Goal: Task Accomplishment & Management: Manage account settings

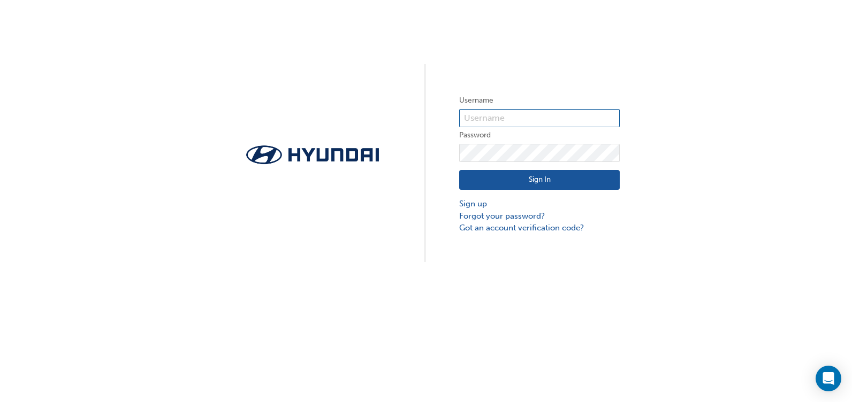
type input "23097"
click at [579, 182] on button "Sign In" at bounding box center [539, 180] width 160 height 20
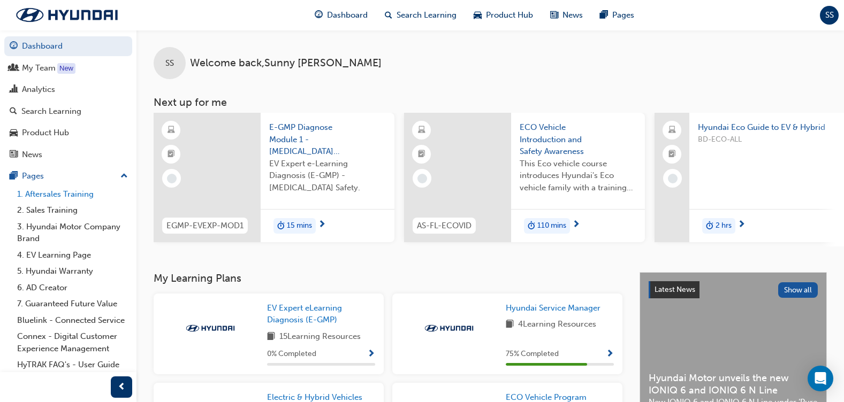
click at [81, 192] on link "1. Aftersales Training" at bounding box center [72, 194] width 119 height 17
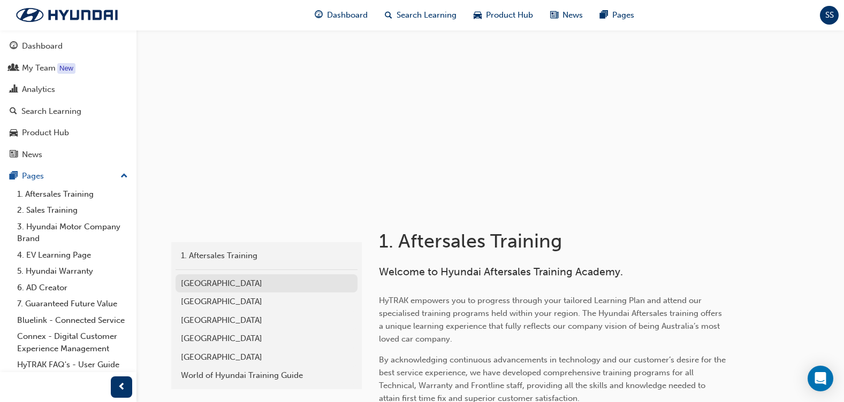
scroll to position [53, 0]
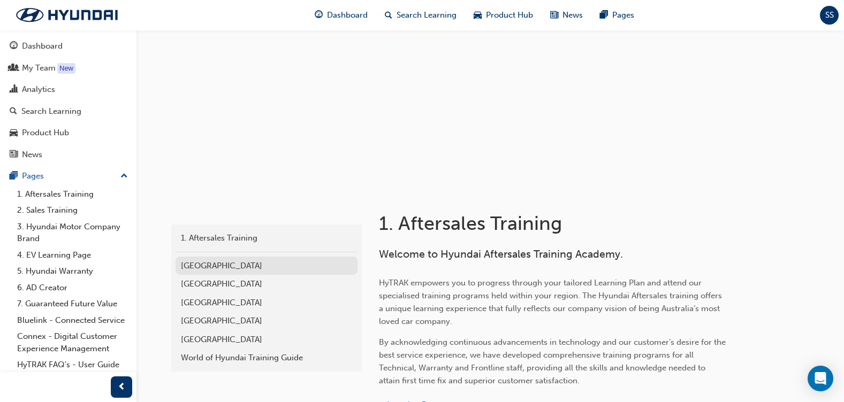
click at [208, 267] on div "[GEOGRAPHIC_DATA]" at bounding box center [266, 266] width 171 height 12
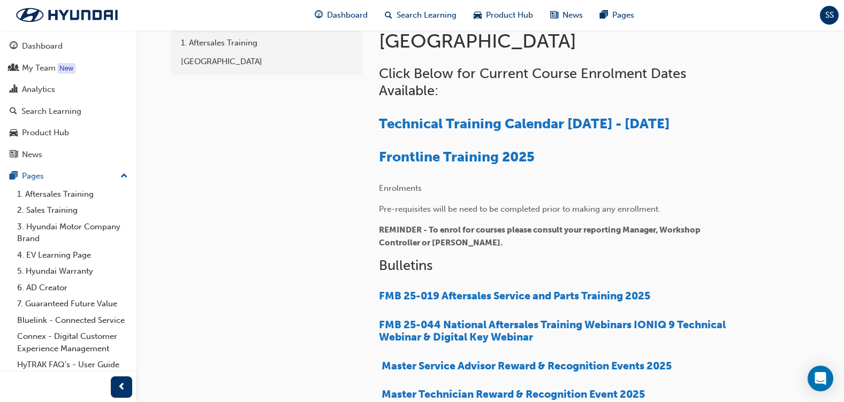
scroll to position [267, 0]
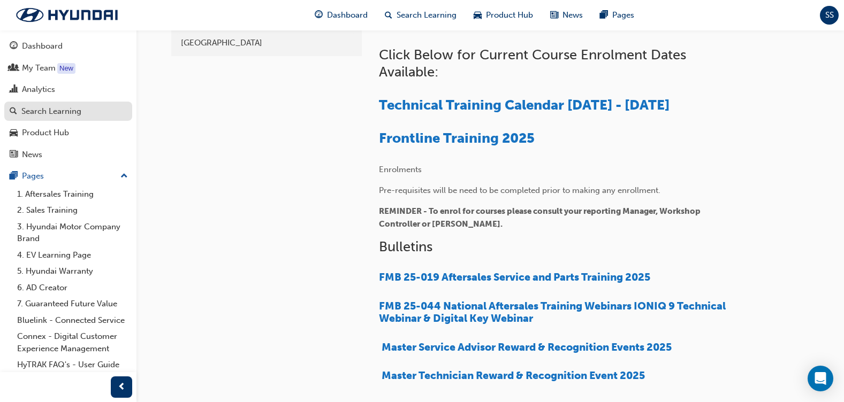
click at [57, 117] on div "Search Learning" at bounding box center [51, 111] width 60 height 12
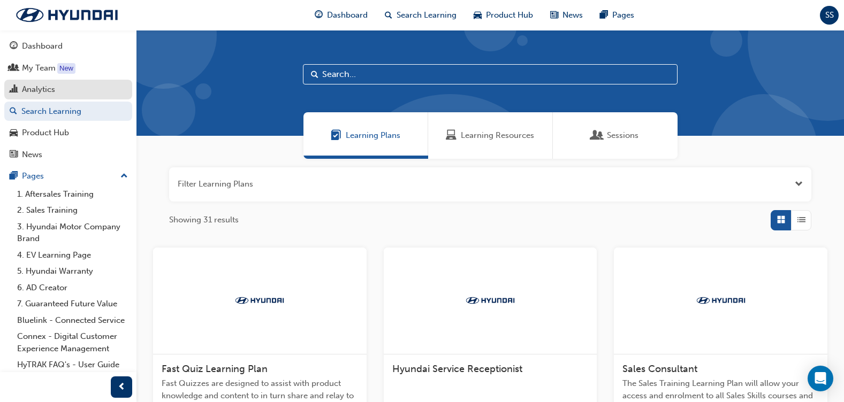
click at [53, 95] on div "Analytics" at bounding box center [38, 89] width 33 height 12
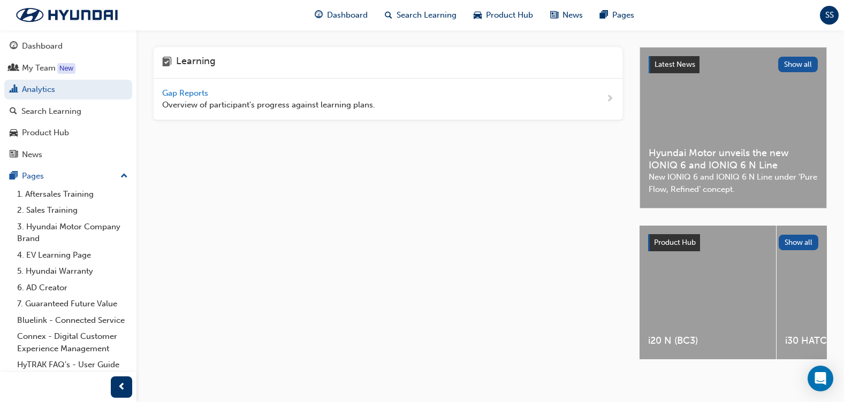
click at [196, 94] on span "Gap Reports" at bounding box center [186, 93] width 48 height 10
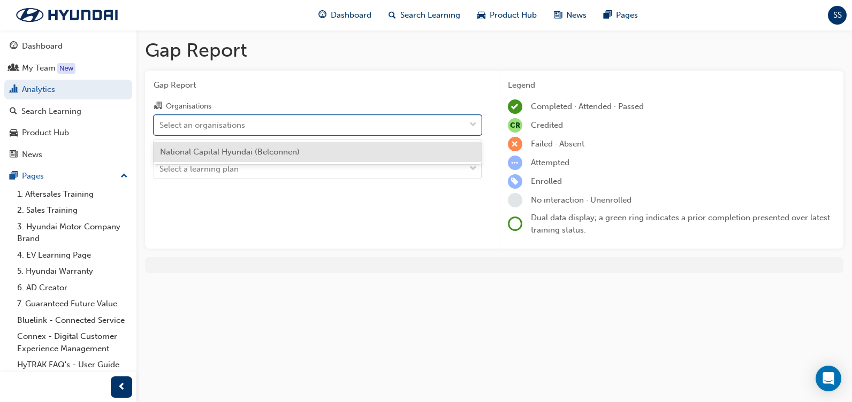
click at [266, 123] on div "Select an organisations" at bounding box center [309, 125] width 311 height 19
click at [160, 123] on input "Organisations option National Capital Hyundai (Belconnen) focused, 1 of 1. 1 re…" at bounding box center [159, 124] width 1 height 9
click at [260, 148] on span "National Capital Hyundai (Belconnen)" at bounding box center [230, 152] width 140 height 10
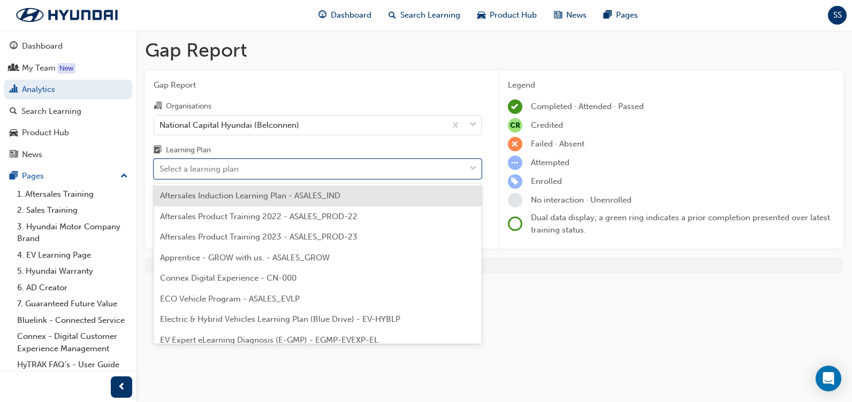
click at [253, 167] on div "Select a learning plan" at bounding box center [309, 169] width 311 height 19
click at [160, 167] on input "Learning Plan option Aftersales Induction Learning Plan - ASALES_IND focused, 1…" at bounding box center [159, 168] width 1 height 9
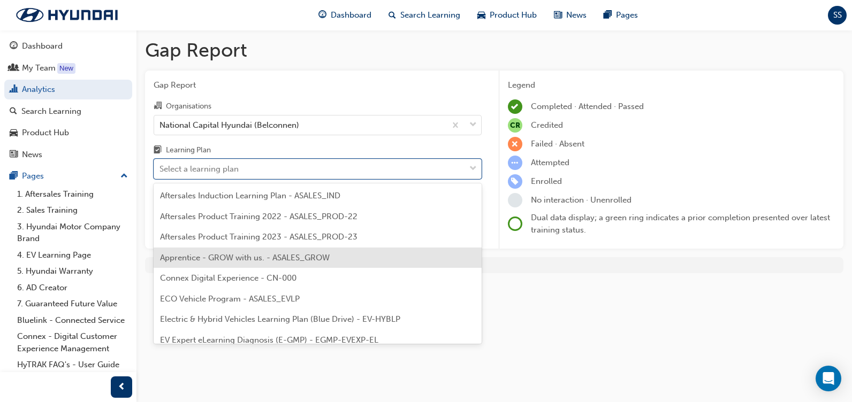
click at [277, 249] on div "Apprentice - GROW with us. - ASALES_GROW" at bounding box center [318, 258] width 328 height 21
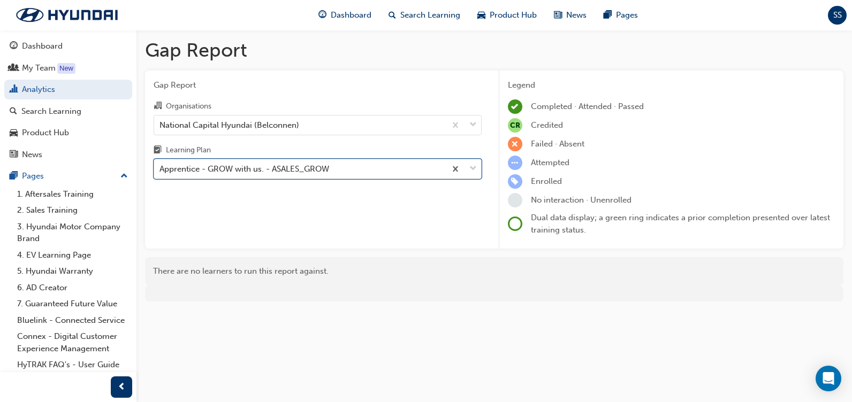
click at [353, 169] on div "Apprentice - GROW with us. - ASALES_GROW" at bounding box center [300, 169] width 292 height 19
click at [160, 169] on input "Learning Plan option Apprentice - GROW with us. - ASALES_GROW, selected. 0 resu…" at bounding box center [159, 168] width 1 height 9
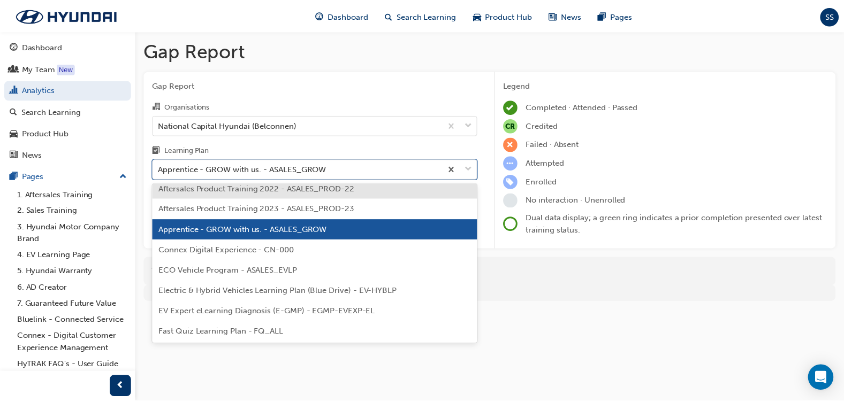
scroll to position [53, 0]
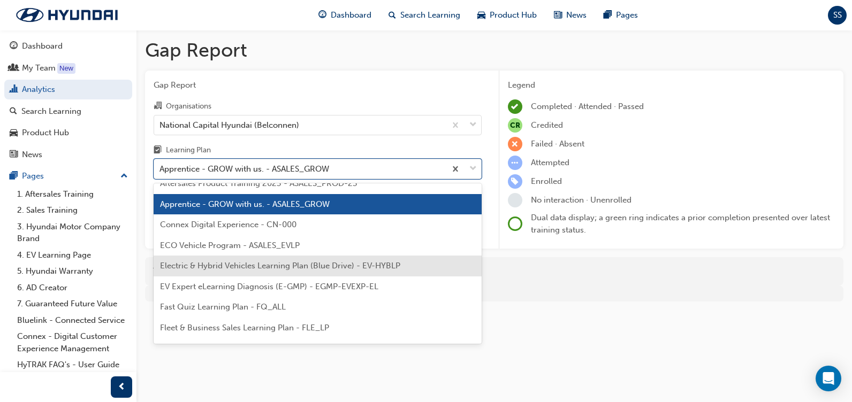
click at [323, 267] on span "Electric & Hybrid Vehicles Learning Plan (Blue Drive) - EV-HYBLP" at bounding box center [280, 266] width 240 height 10
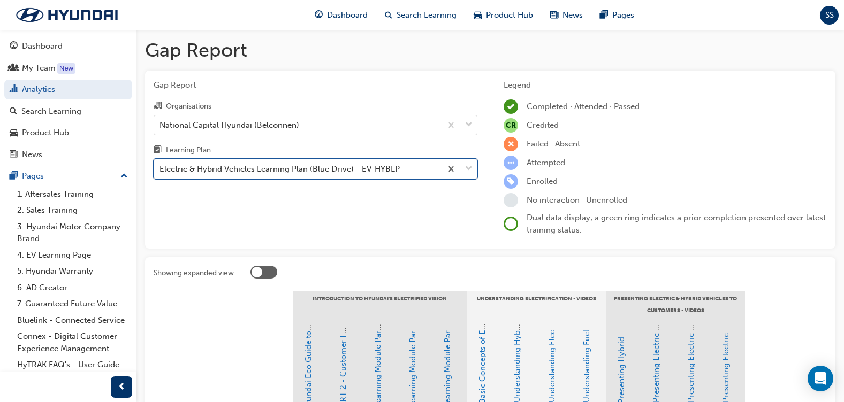
click at [292, 173] on div "Electric & Hybrid Vehicles Learning Plan (Blue Drive) - EV-HYBLP" at bounding box center [279, 169] width 240 height 12
click at [160, 173] on input "Learning Plan option Electric & Hybrid Vehicles Learning Plan (Blue Drive) - EV…" at bounding box center [159, 168] width 1 height 9
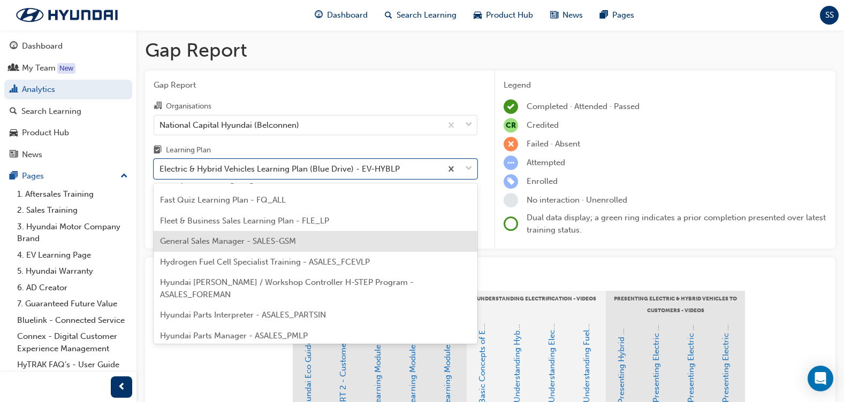
scroll to position [107, 0]
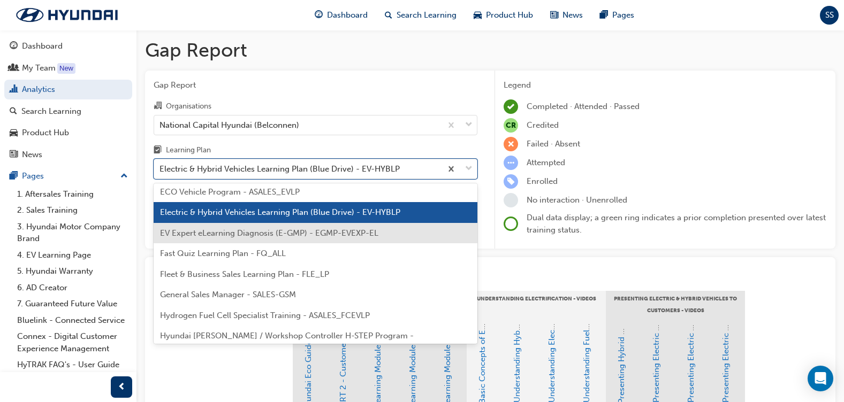
click at [288, 236] on span "EV Expert eLearning Diagnosis (E-GMP) - EGMP-EVEXP-EL" at bounding box center [269, 233] width 218 height 10
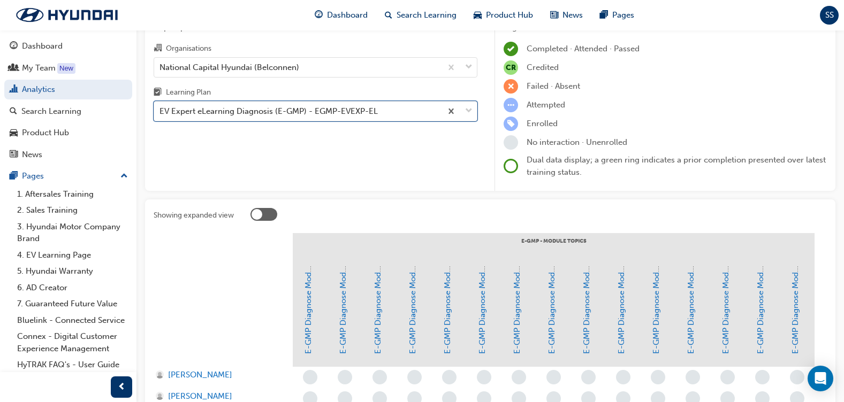
scroll to position [53, 0]
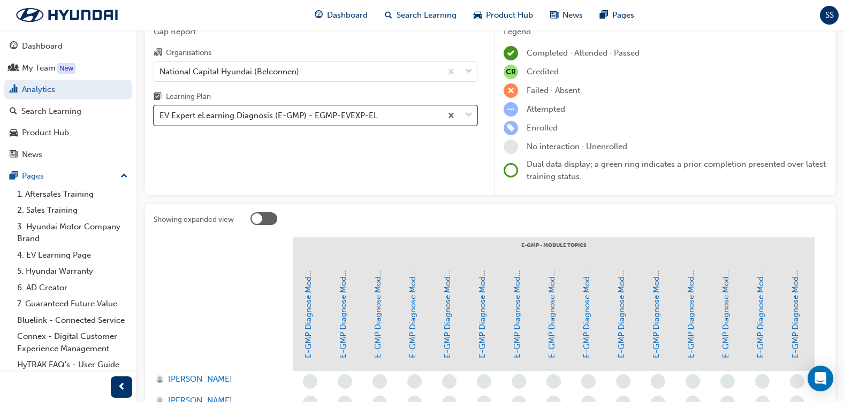
click at [356, 119] on div "EV Expert eLearning Diagnosis (E-GMP) - EGMP-EVEXP-EL" at bounding box center [268, 116] width 218 height 12
click at [160, 119] on input "Learning Plan option EV Expert eLearning Diagnosis (E-GMP) - EGMP-EVEXP-EL, sel…" at bounding box center [159, 115] width 1 height 9
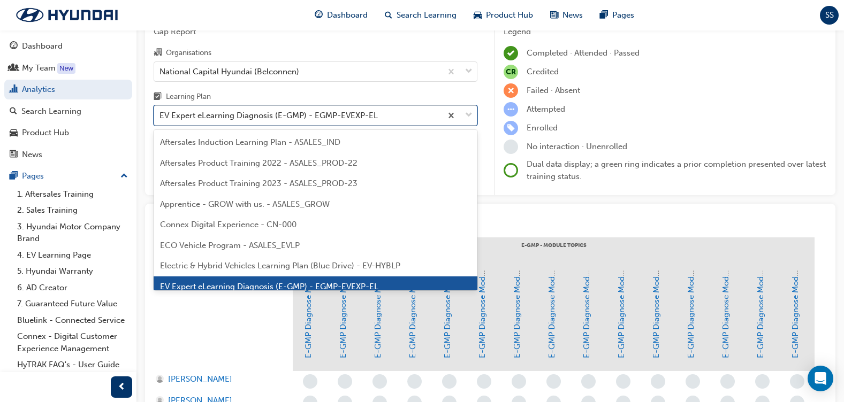
scroll to position [14, 0]
click at [379, 122] on div "EV Expert eLearning Diagnosis (E-GMP) - EGMP-EVEXP-EL" at bounding box center [297, 115] width 287 height 19
click at [160, 120] on input "Learning Plan option EV Expert eLearning Diagnosis (E-GMP) - EGMP-EVEXP-EL, sel…" at bounding box center [159, 115] width 1 height 9
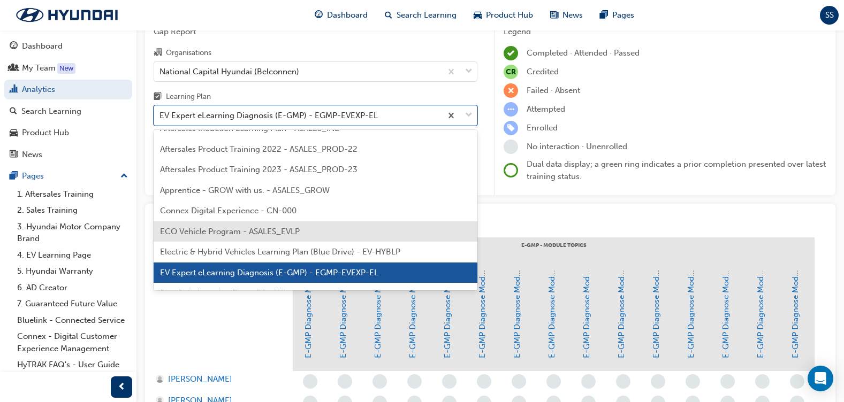
click at [332, 236] on div "ECO Vehicle Program - ASALES_EVLP" at bounding box center [316, 231] width 324 height 21
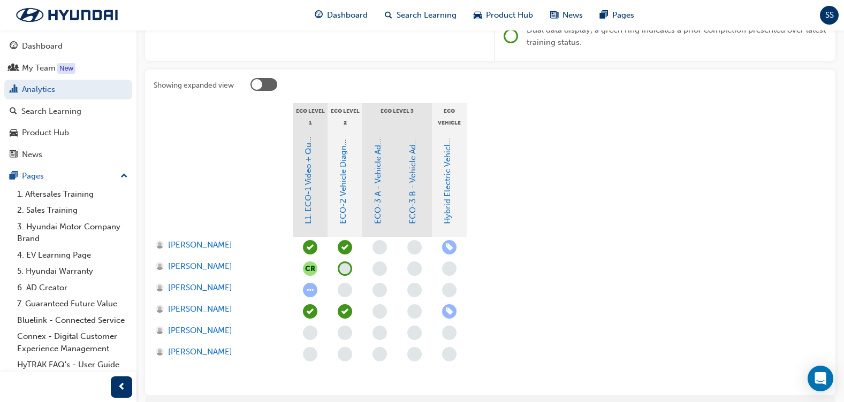
scroll to position [214, 0]
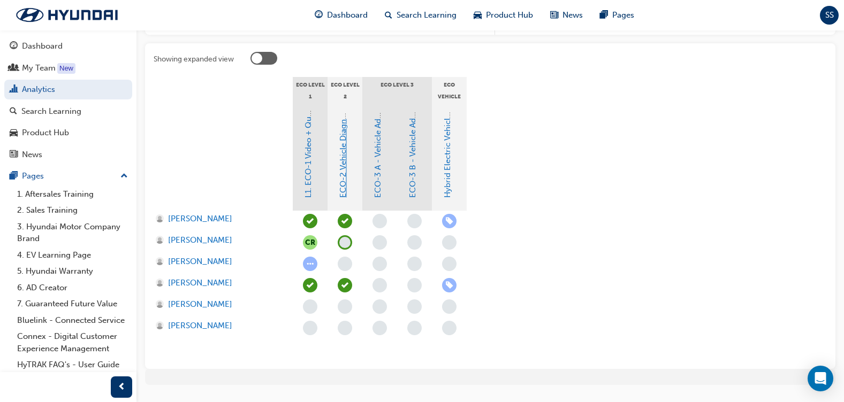
click at [343, 168] on link "ECO-2 Vehicle Diagnosis and Repair" at bounding box center [343, 130] width 10 height 135
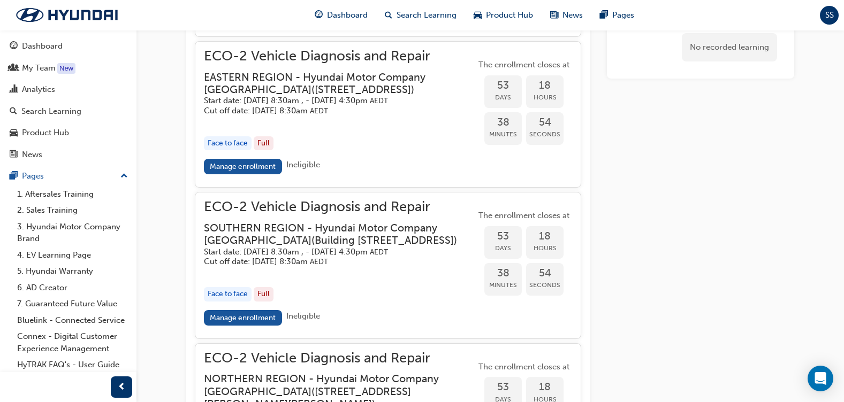
scroll to position [1226, 0]
click at [262, 175] on link "Manage enrollment" at bounding box center [243, 167] width 78 height 16
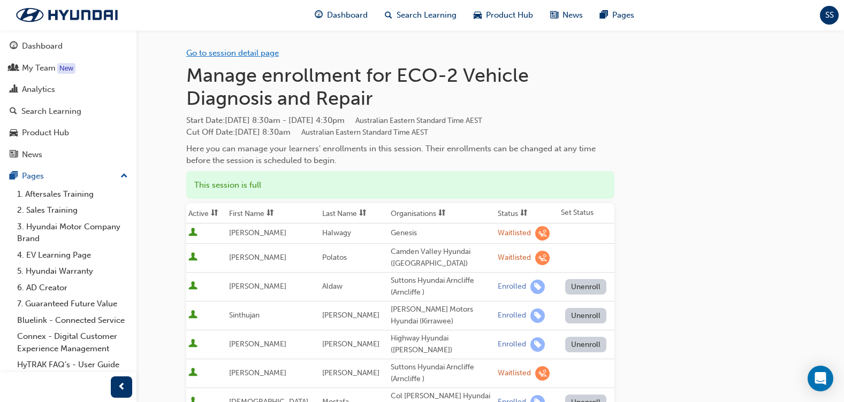
click at [204, 51] on link "Go to session detail page" at bounding box center [232, 53] width 93 height 10
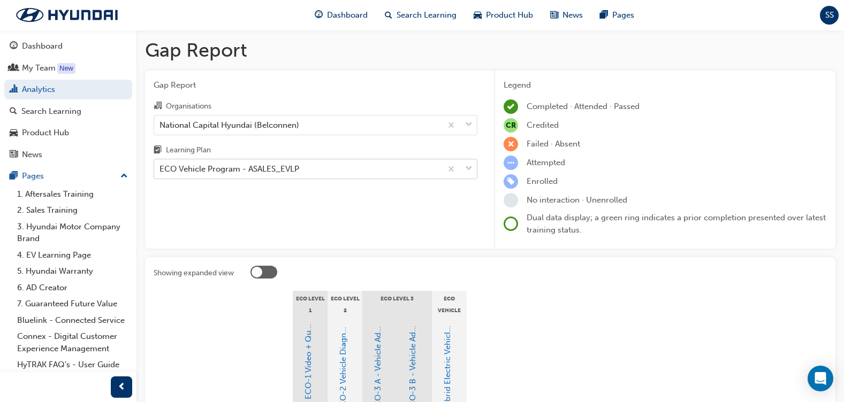
click at [240, 165] on div "ECO Vehicle Program - ASALES_EVLP" at bounding box center [229, 169] width 140 height 12
click at [160, 165] on input "Learning Plan ECO Vehicle Program - ASALES_EVLP" at bounding box center [159, 168] width 1 height 9
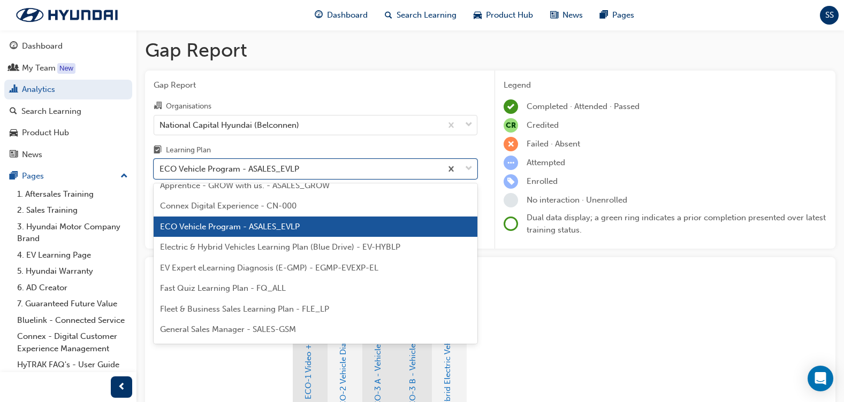
scroll to position [53, 0]
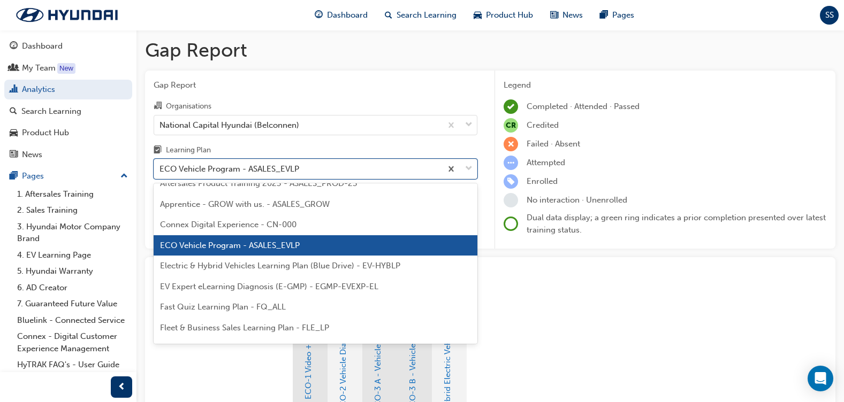
click at [313, 263] on span "Electric & Hybrid Vehicles Learning Plan (Blue Drive) - EV-HYBLP" at bounding box center [280, 266] width 240 height 10
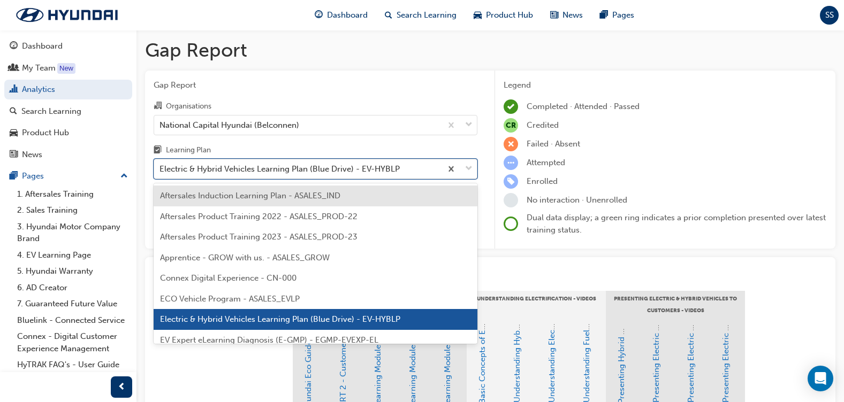
click at [359, 168] on div "Electric & Hybrid Vehicles Learning Plan (Blue Drive) - EV-HYBLP" at bounding box center [279, 169] width 240 height 12
click at [160, 168] on input "Learning Plan option Electric & Hybrid Vehicles Learning Plan (Blue Drive) - EV…" at bounding box center [159, 168] width 1 height 9
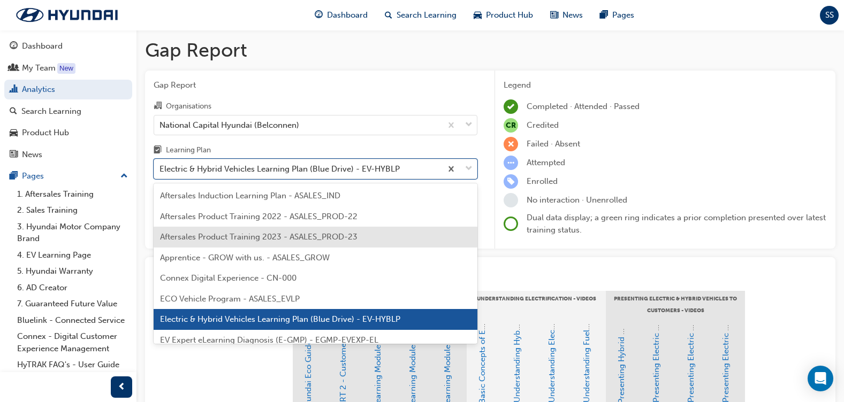
scroll to position [53, 0]
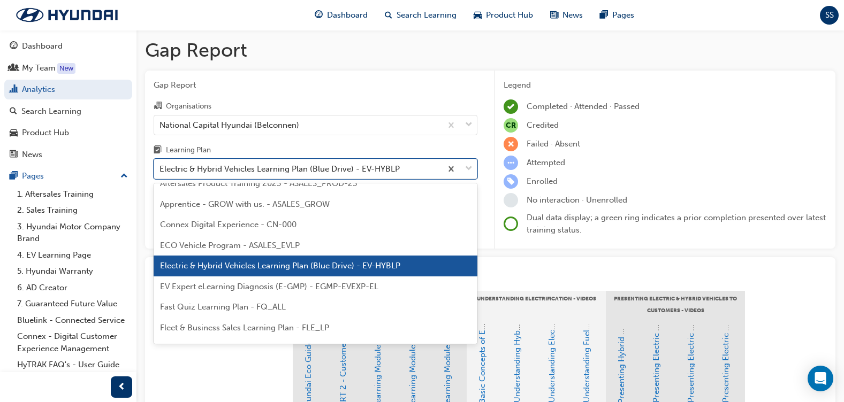
click at [261, 247] on span "ECO Vehicle Program - ASALES_EVLP" at bounding box center [230, 246] width 140 height 10
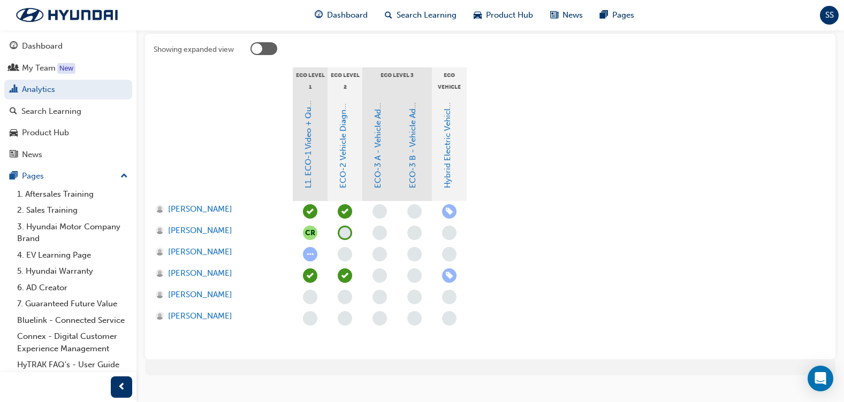
scroll to position [241, 0]
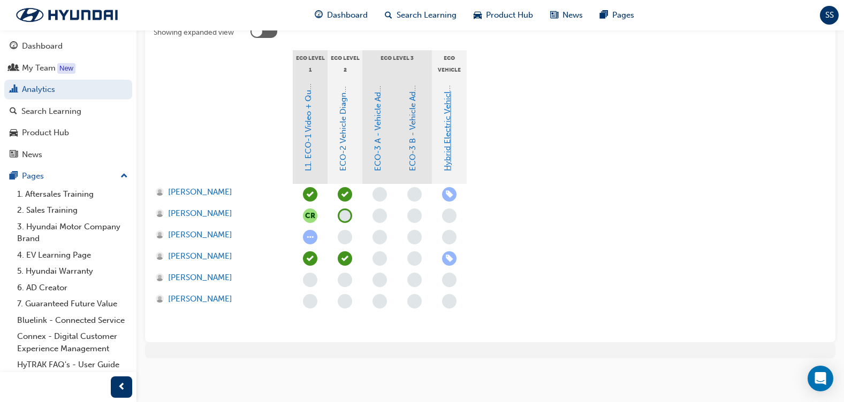
click at [449, 165] on link "Hybrid Electric Vehicle (HEV) Technical Training" at bounding box center [447, 82] width 10 height 177
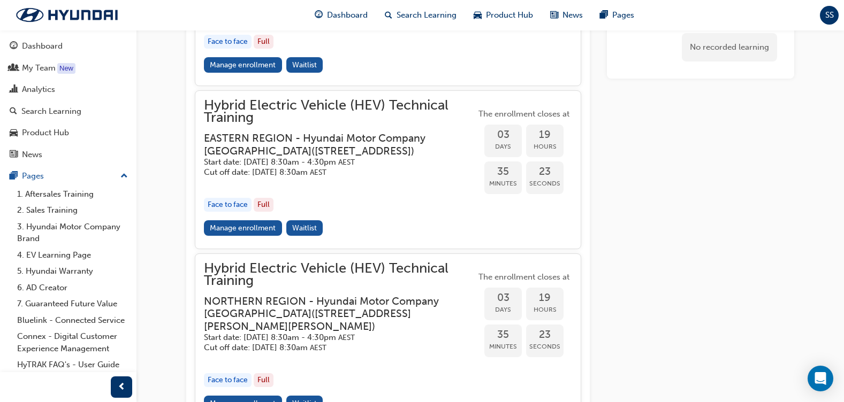
scroll to position [1320, 0]
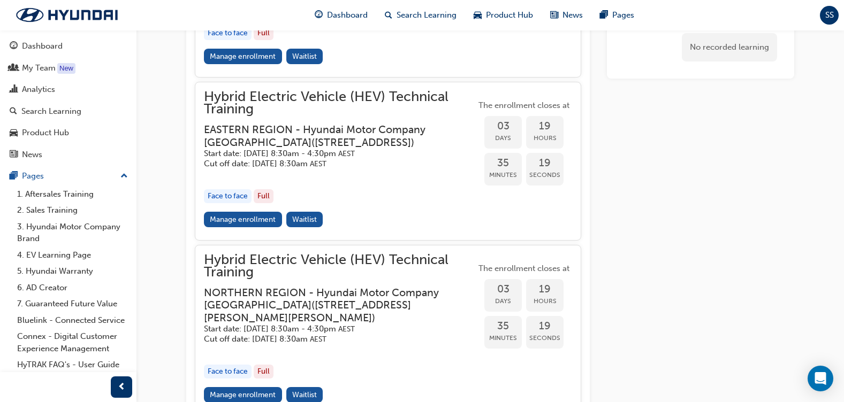
click at [258, 227] on link "Manage enrollment" at bounding box center [243, 220] width 78 height 16
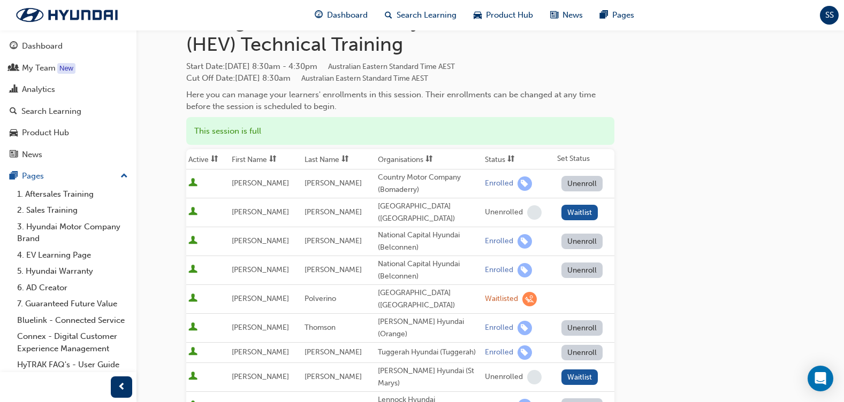
scroll to position [53, 0]
click at [589, 272] on button "Unenroll" at bounding box center [582, 271] width 42 height 16
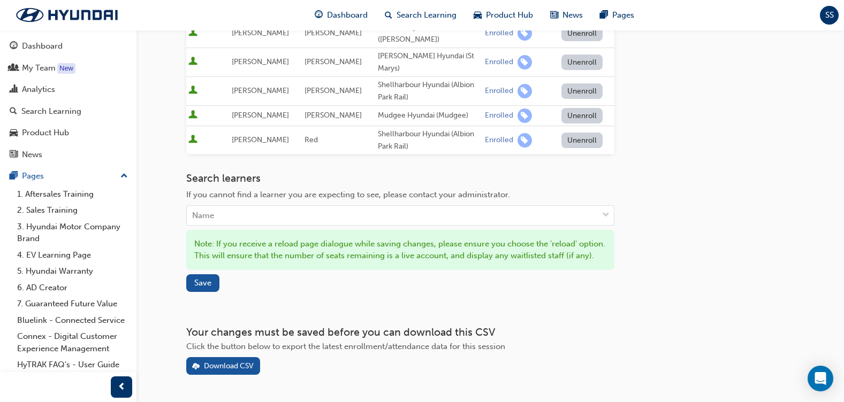
scroll to position [455, 0]
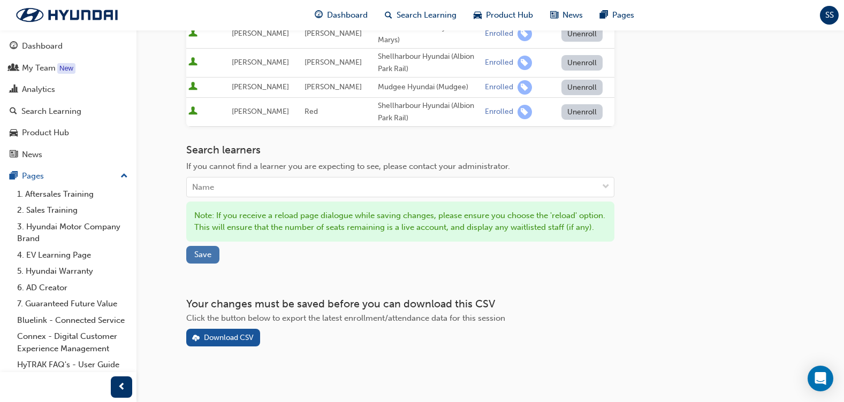
click at [210, 250] on span "Save" at bounding box center [202, 255] width 17 height 10
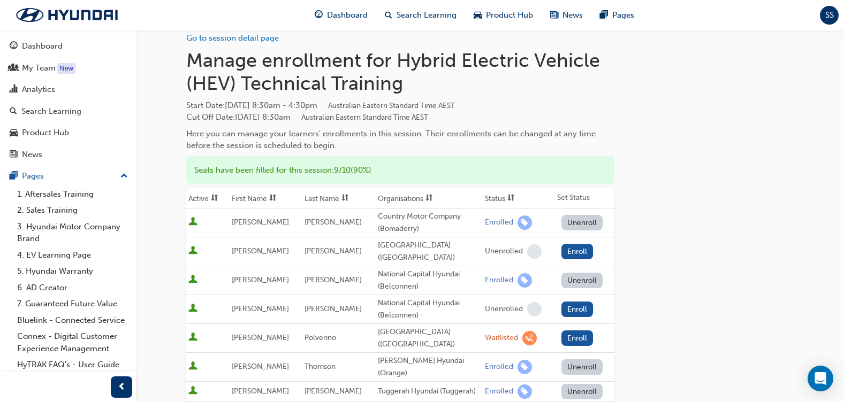
scroll to position [0, 0]
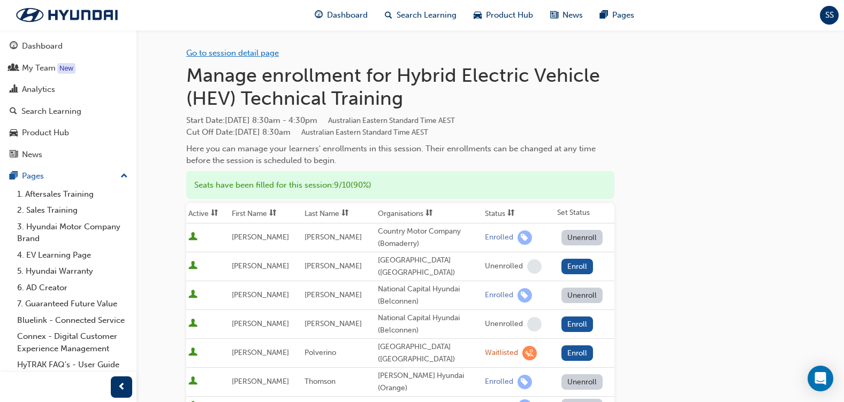
click at [249, 54] on link "Go to session detail page" at bounding box center [232, 53] width 93 height 10
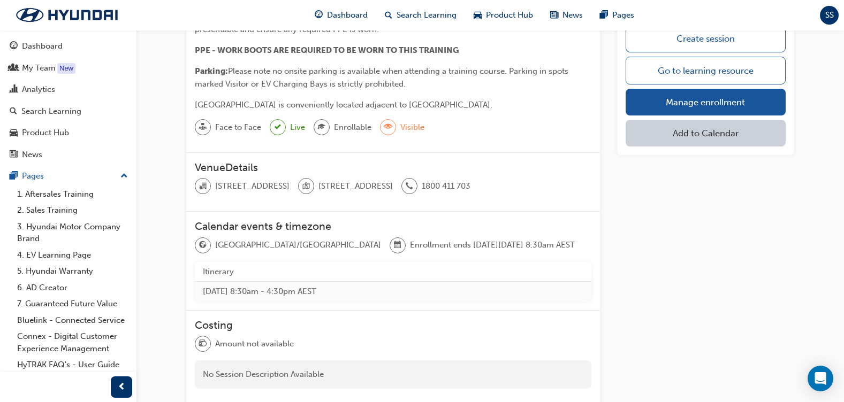
scroll to position [535, 0]
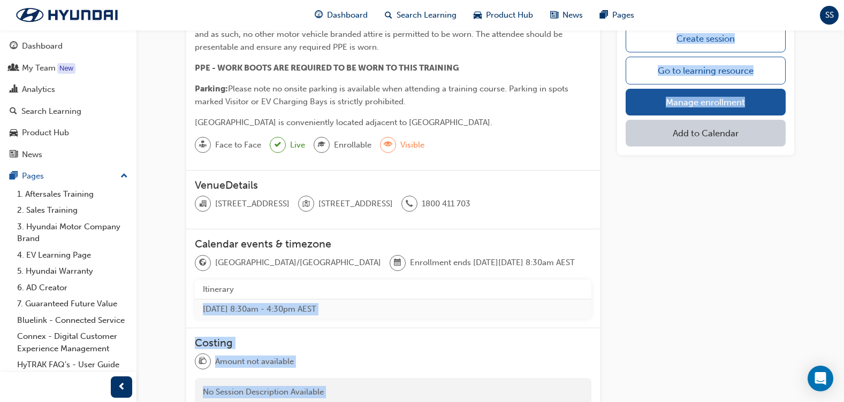
drag, startPoint x: 664, startPoint y: 368, endPoint x: 205, endPoint y: 325, distance: 461.0
click at [205, 325] on div "Overview 9 / 10 Session details Understand Hybrid Technology • Gain comprehensi…" at bounding box center [490, 35] width 608 height 959
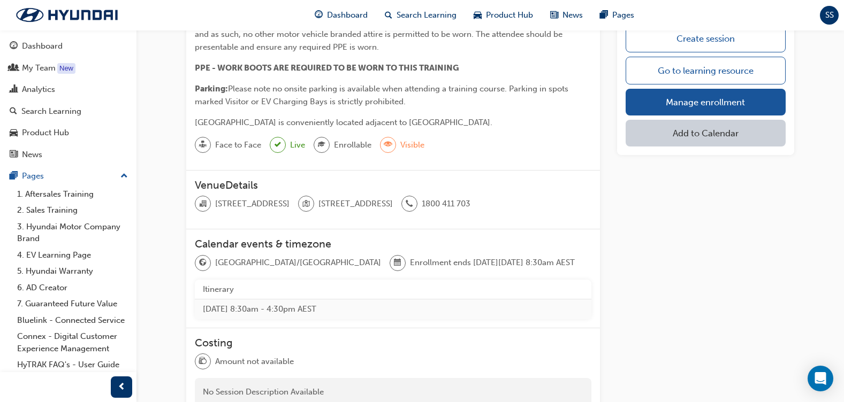
click at [732, 357] on div "Create session Go to learning resource Manage enrollment Add to Calendar" at bounding box center [705, 35] width 177 height 959
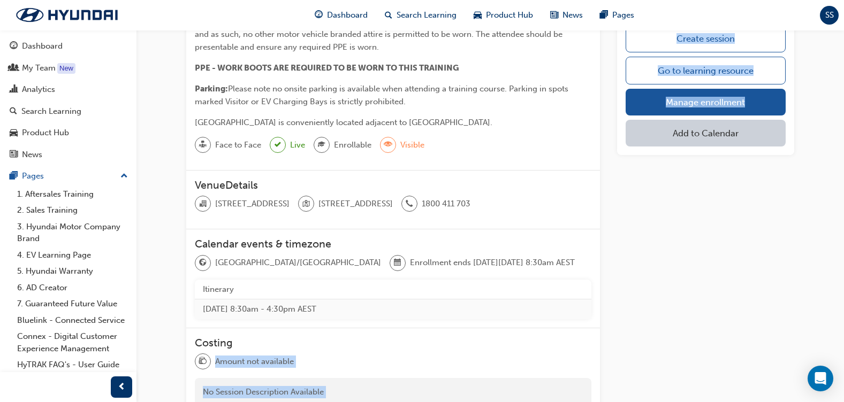
drag, startPoint x: 638, startPoint y: 374, endPoint x: 251, endPoint y: 354, distance: 387.3
click at [251, 354] on div "Overview 9 / 10 Session details Understand Hybrid Technology • Gain comprehensi…" at bounding box center [490, 35] width 608 height 959
